Goal: Find specific page/section: Find specific page/section

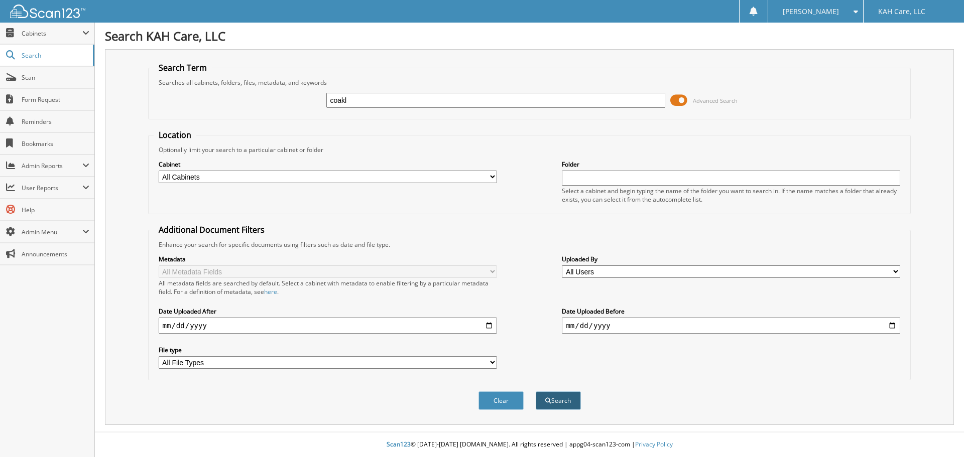
type input "coakl"
click at [548, 400] on span "submit" at bounding box center [548, 401] width 6 height 6
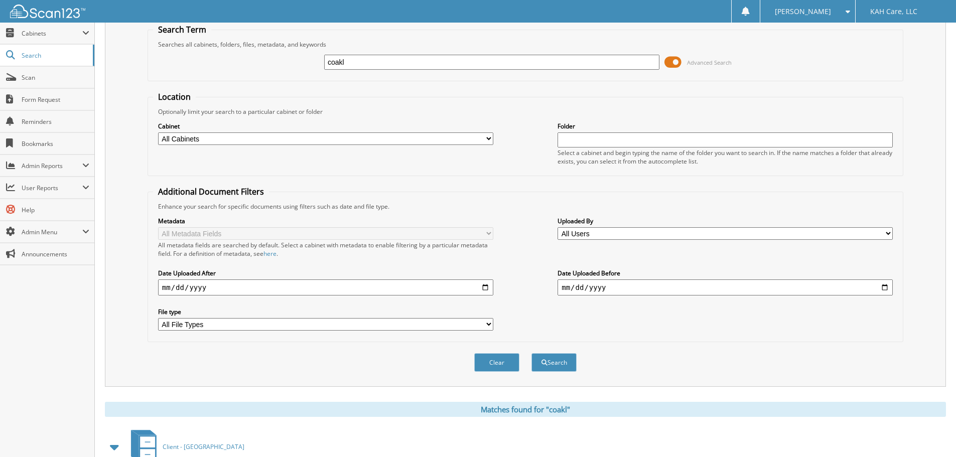
scroll to position [104, 0]
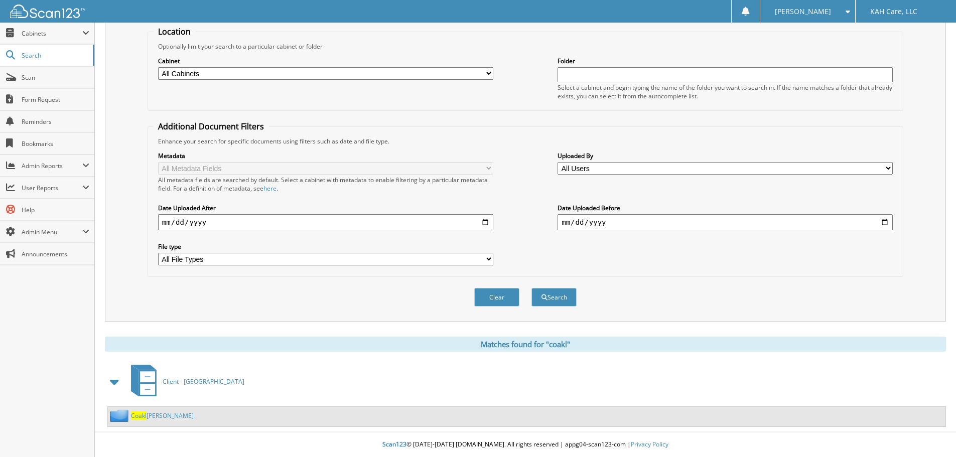
click at [146, 415] on span "Coakl" at bounding box center [139, 416] width 16 height 9
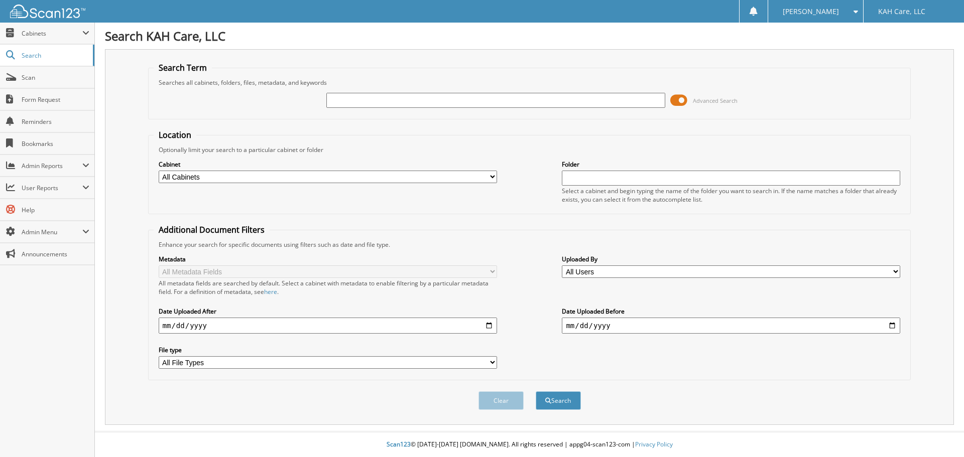
click at [407, 100] on input "text" at bounding box center [495, 100] width 338 height 15
type input "nie"
click at [572, 402] on button "Search" at bounding box center [558, 401] width 45 height 19
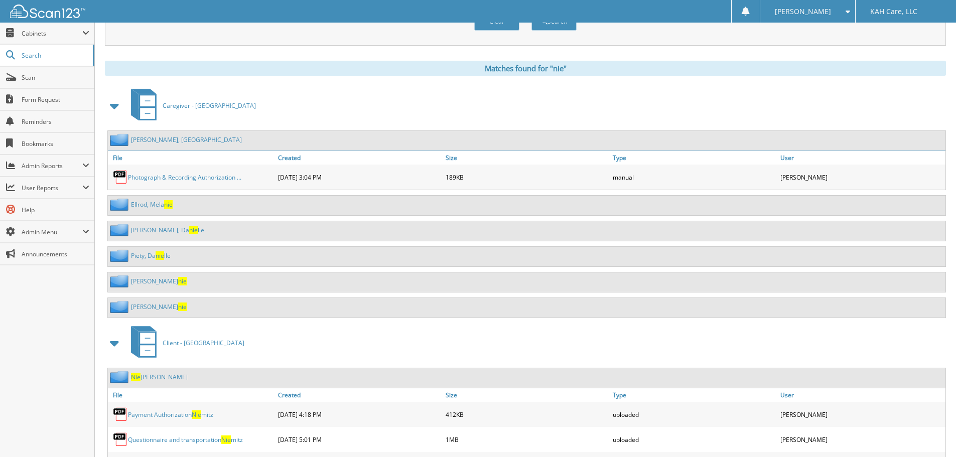
scroll to position [552, 0]
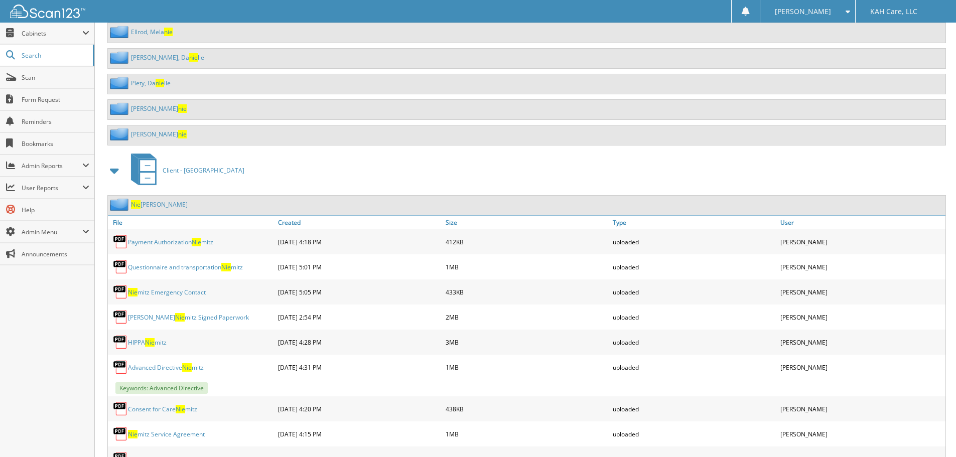
click at [151, 205] on link "Nie mitz, Anna" at bounding box center [159, 204] width 57 height 9
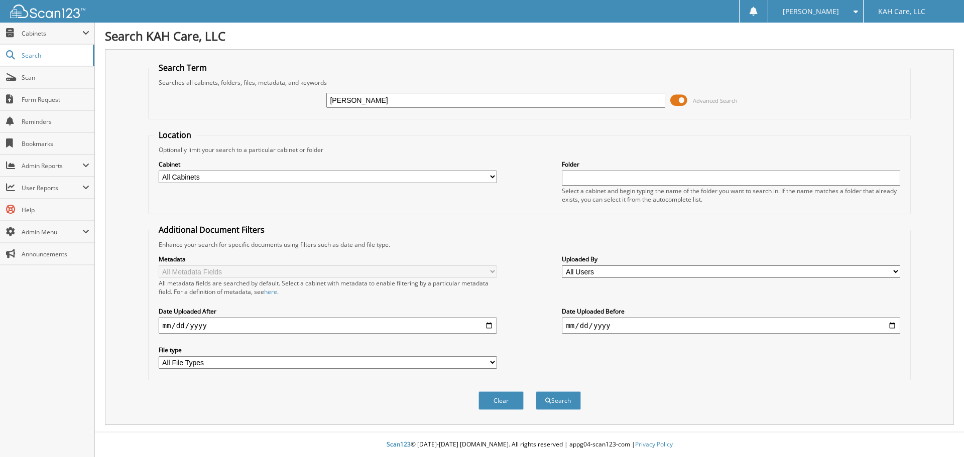
type input "[PERSON_NAME]"
click at [550, 389] on div "Clear Search" at bounding box center [529, 401] width 763 height 41
click at [555, 398] on button "Search" at bounding box center [558, 401] width 45 height 19
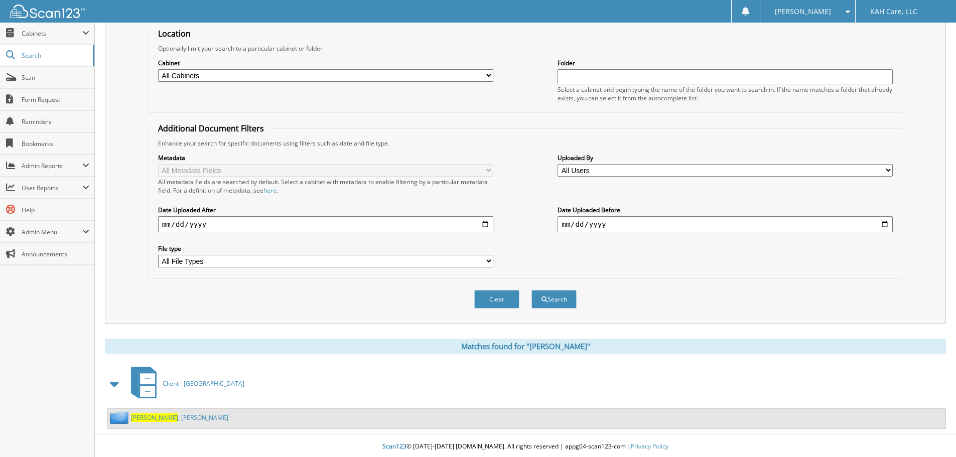
scroll to position [104, 0]
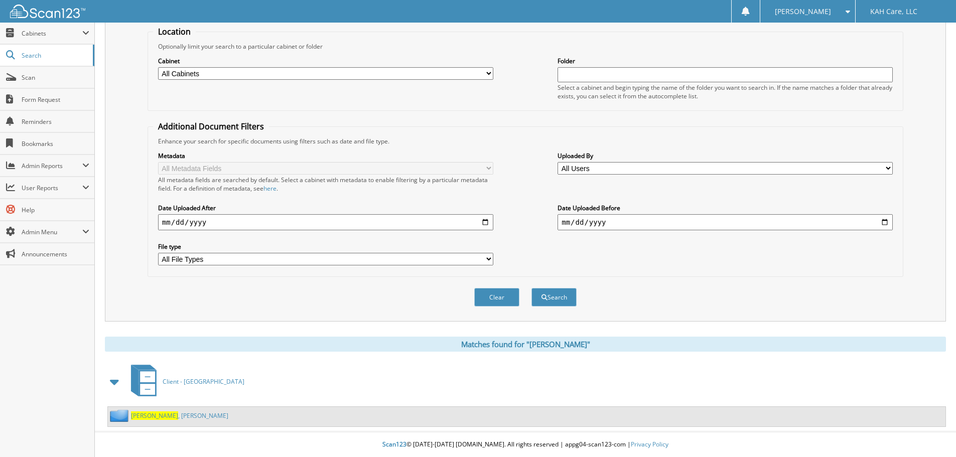
click at [152, 413] on link "Novak , Eileen" at bounding box center [179, 416] width 97 height 9
